Goal: Communication & Community: Share content

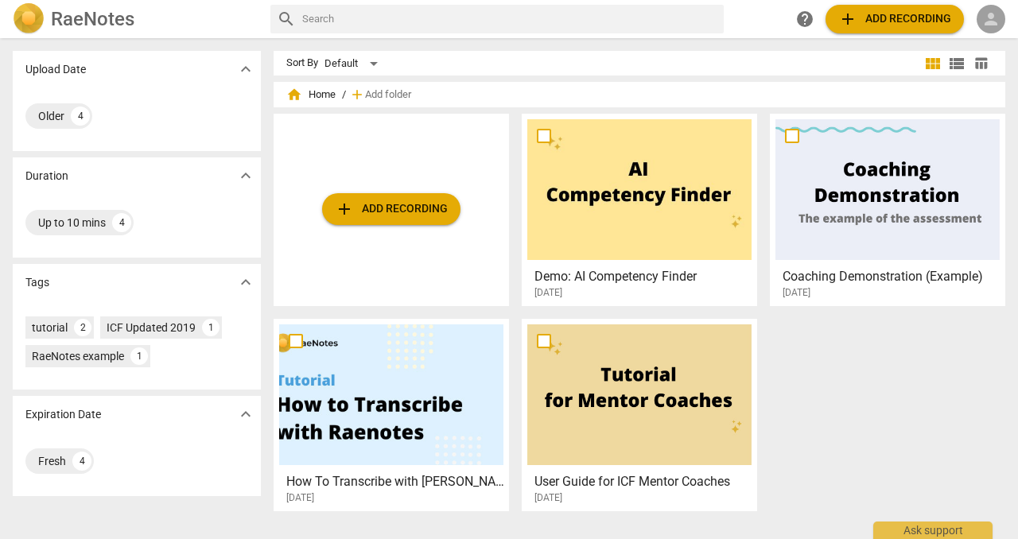
click at [991, 18] on span "person" at bounding box center [990, 19] width 19 height 19
click at [973, 47] on li "Login" at bounding box center [972, 38] width 57 height 38
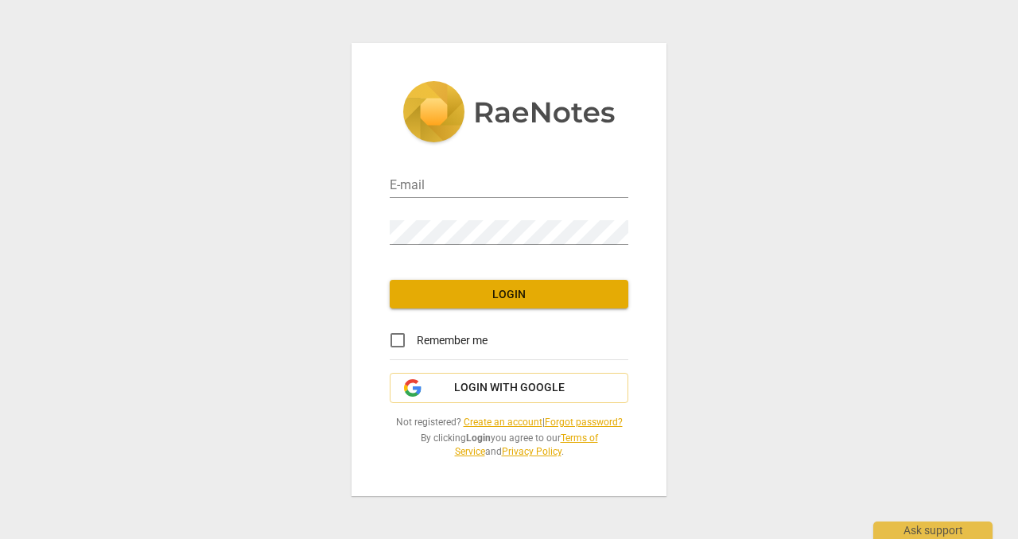
type input "[EMAIL_ADDRESS][DOMAIN_NAME]"
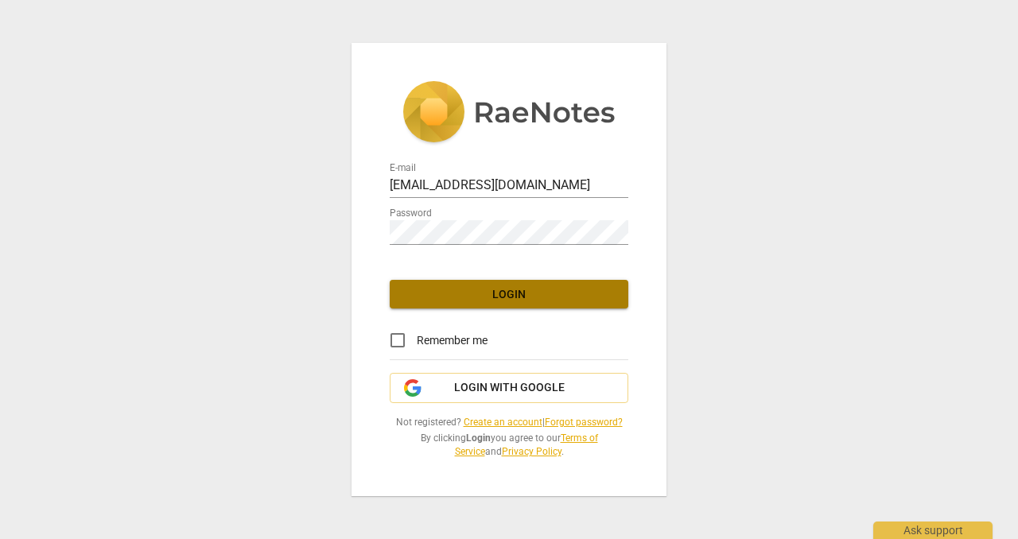
click at [502, 287] on span "Login" at bounding box center [508, 295] width 213 height 16
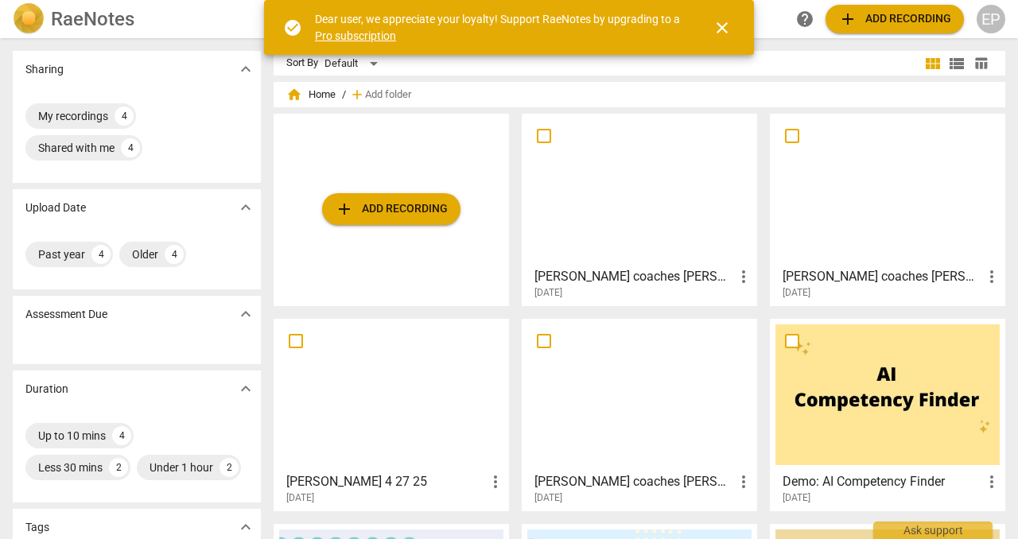
click at [712, 31] on span "close" at bounding box center [721, 27] width 19 height 19
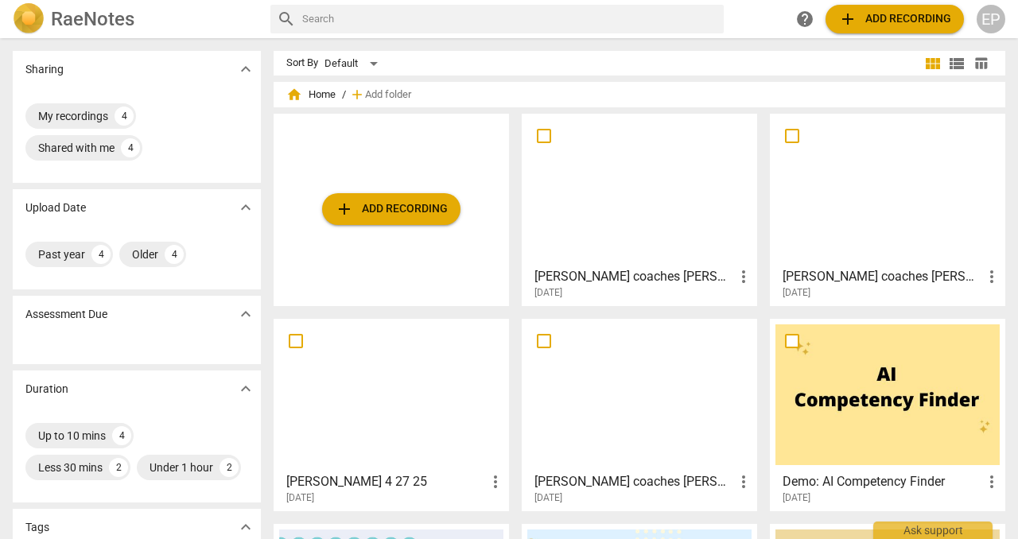
click at [984, 277] on span "more_vert" at bounding box center [991, 276] width 19 height 19
click at [855, 268] on div at bounding box center [509, 269] width 1018 height 539
click at [838, 269] on h3 "[PERSON_NAME] coaches [PERSON_NAME] 3 4 25" at bounding box center [882, 276] width 200 height 19
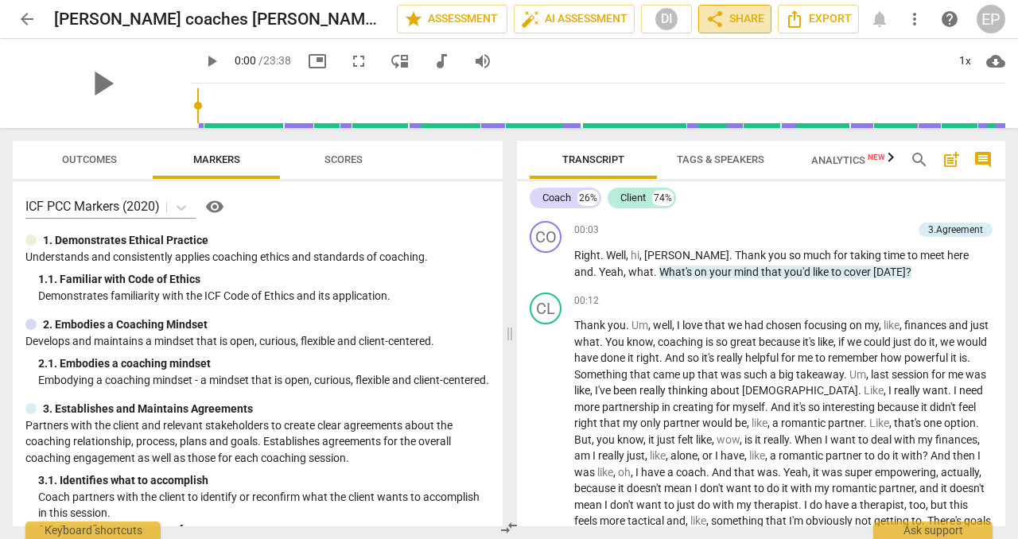
click at [728, 10] on span "share Share" at bounding box center [734, 19] width 59 height 19
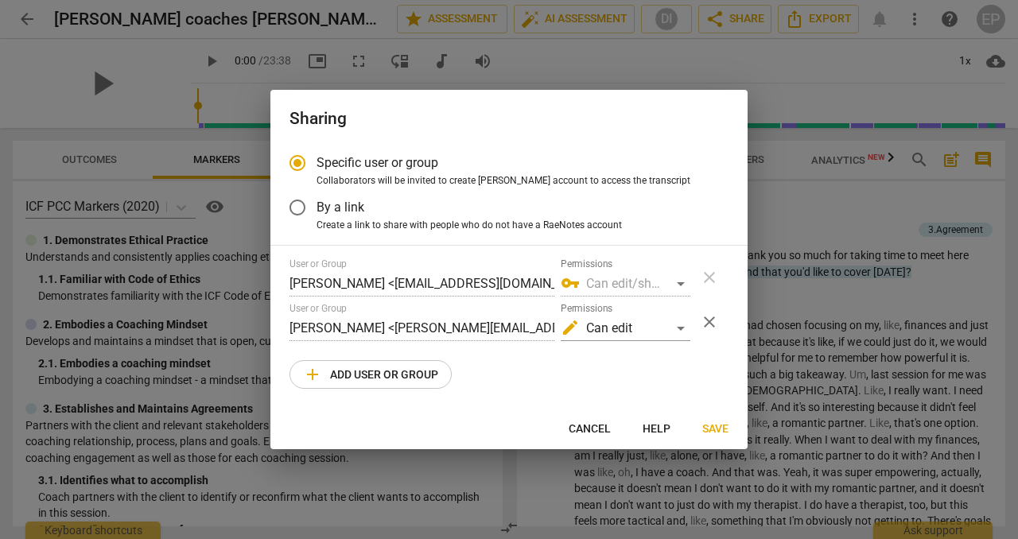
click at [409, 370] on span "add Add user or group" at bounding box center [370, 374] width 135 height 19
radio input "false"
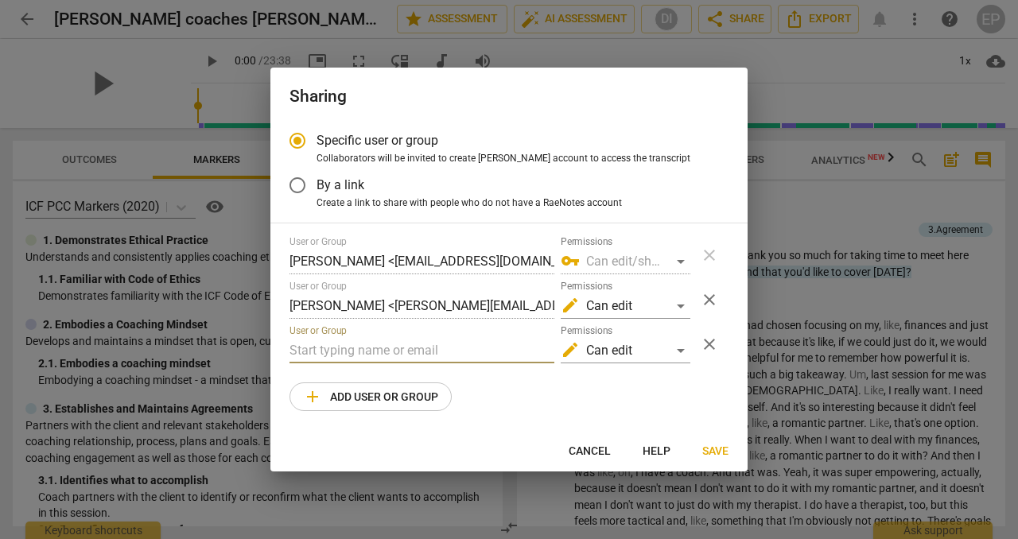
click at [398, 355] on input "text" at bounding box center [421, 350] width 265 height 25
paste input "[EMAIL_ADDRESS][DOMAIN_NAME]"
type input "[EMAIL_ADDRESS][DOMAIN_NAME]"
click at [710, 456] on span "Save" at bounding box center [715, 452] width 26 height 16
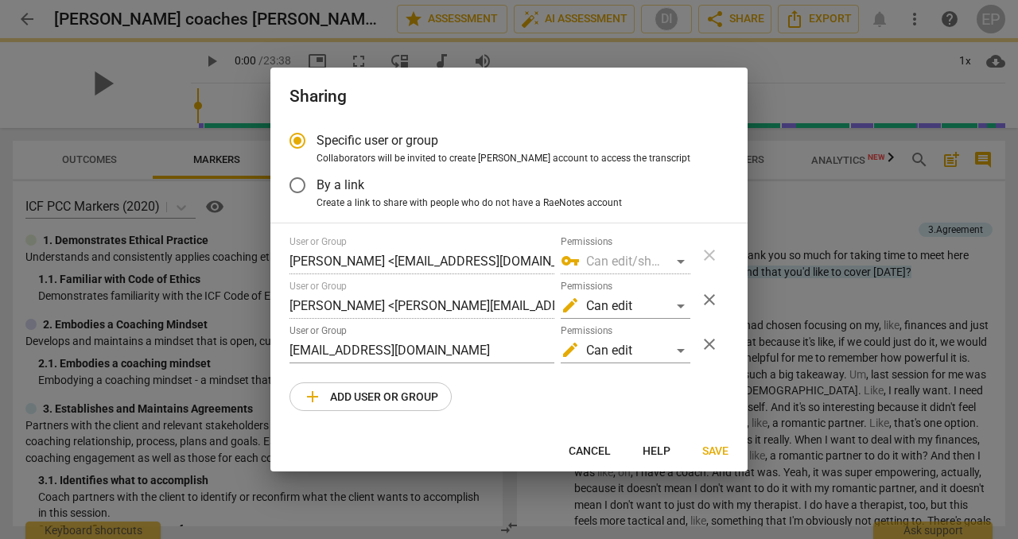
radio input "false"
type input "[PERSON_NAME] <[EMAIL_ADDRESS][DOMAIN_NAME]>"
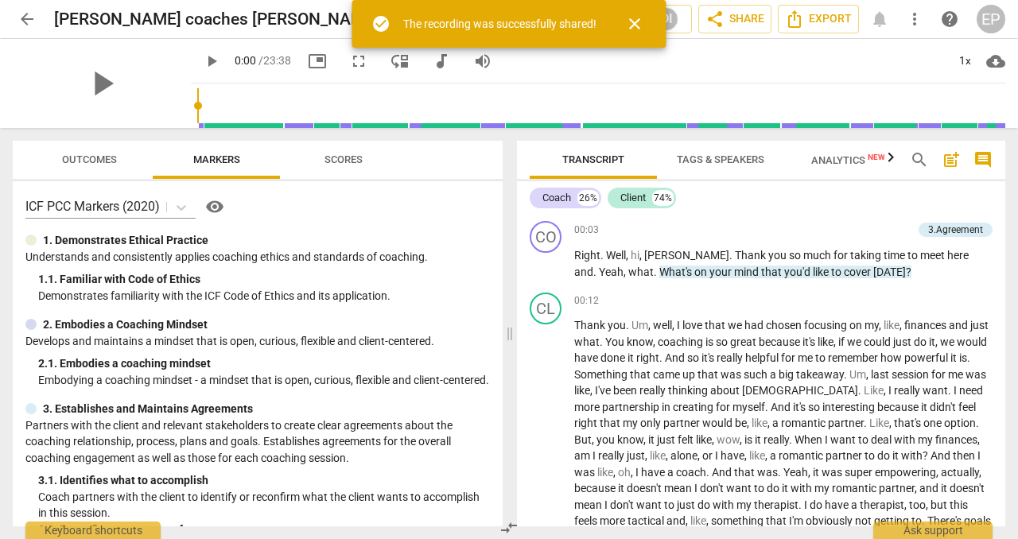
click at [27, 23] on span "arrow_back" at bounding box center [26, 19] width 19 height 19
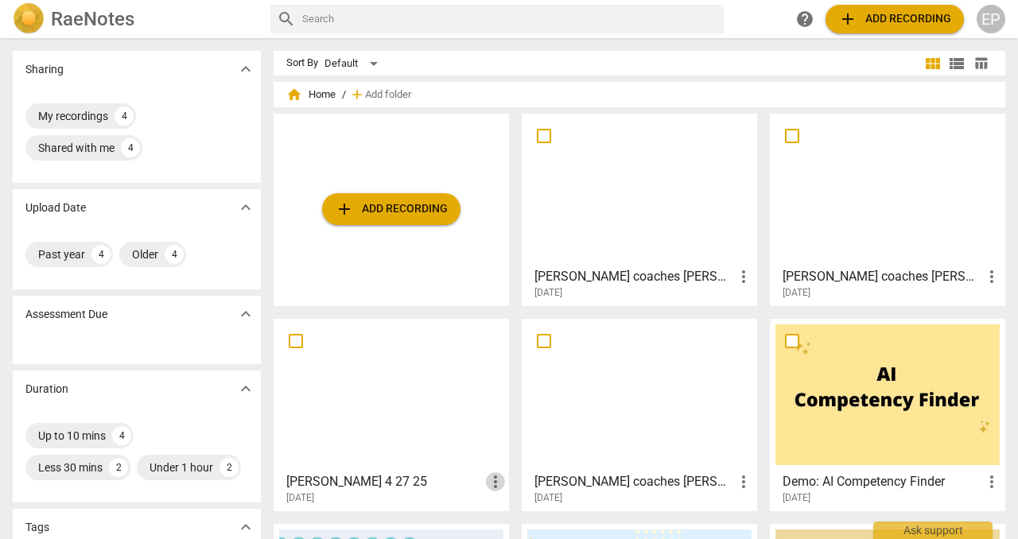
click at [490, 482] on span "more_vert" at bounding box center [495, 481] width 19 height 19
click at [341, 483] on div at bounding box center [509, 269] width 1018 height 539
click at [341, 483] on h3 "[PERSON_NAME] 4 27 25" at bounding box center [386, 481] width 200 height 19
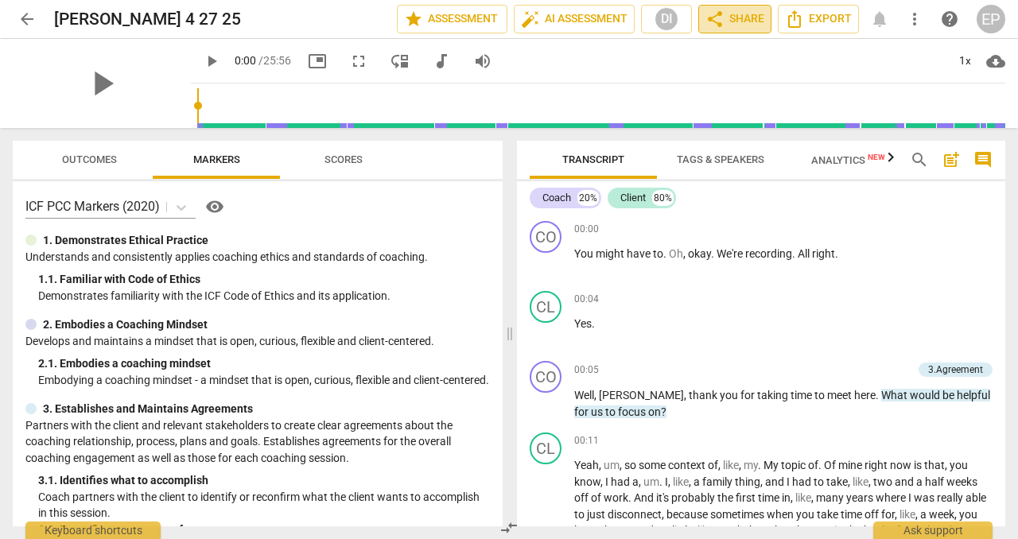
click at [743, 22] on span "share Share" at bounding box center [734, 19] width 59 height 19
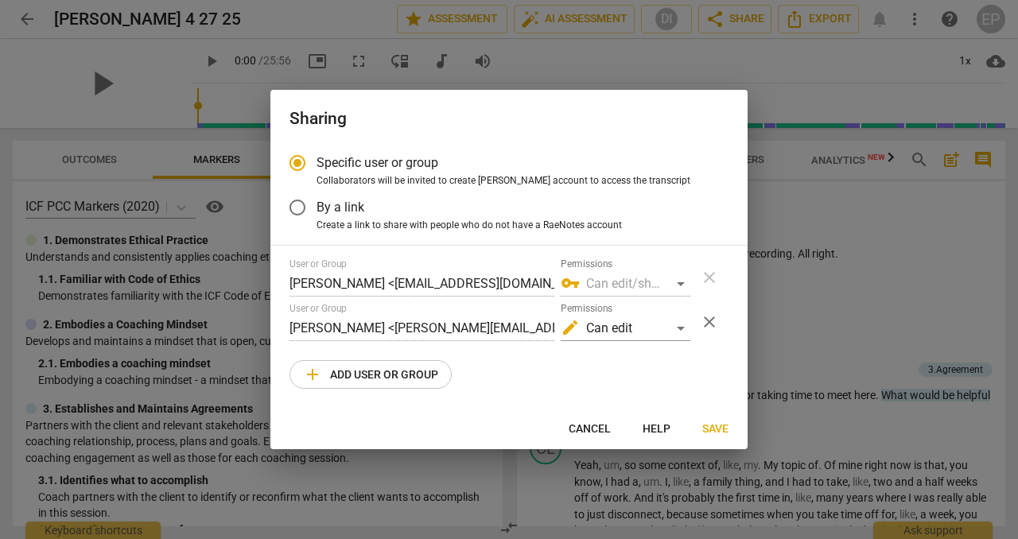
click at [393, 379] on span "add Add user or group" at bounding box center [370, 374] width 135 height 19
radio input "false"
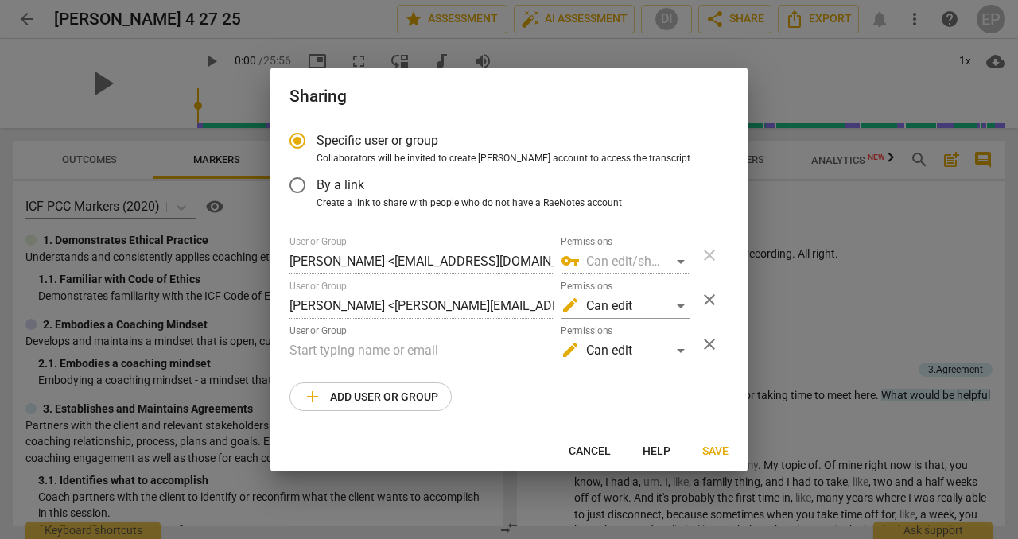
click at [405, 336] on div "User or Group" at bounding box center [421, 344] width 265 height 38
click at [405, 349] on input "text" at bounding box center [421, 350] width 265 height 25
paste input "[EMAIL_ADDRESS][DOMAIN_NAME]"
type input "[EMAIL_ADDRESS][DOMAIN_NAME]"
click at [717, 452] on span "Save" at bounding box center [715, 452] width 26 height 16
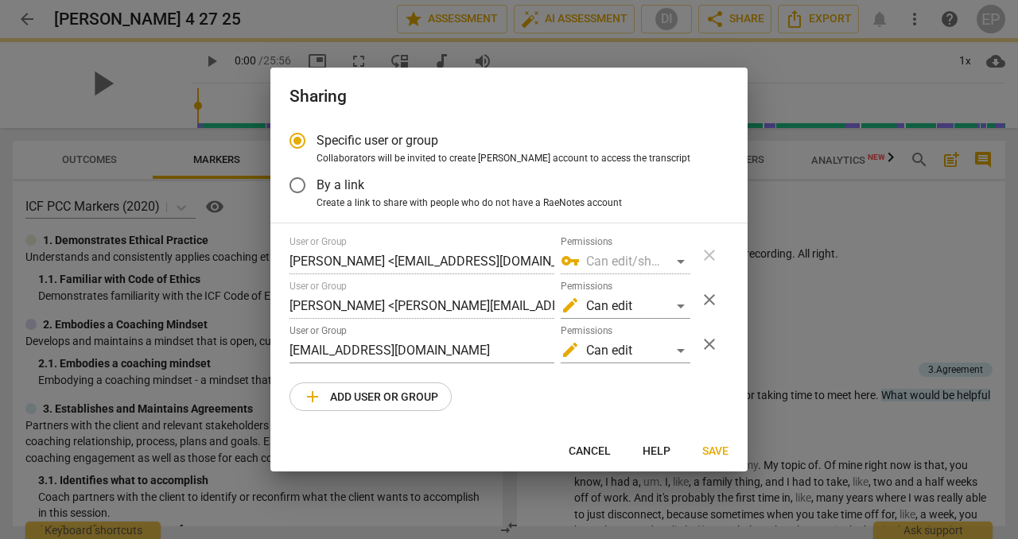
radio input "false"
type input "[PERSON_NAME] <[EMAIL_ADDRESS][DOMAIN_NAME]>"
